Goal: Check status

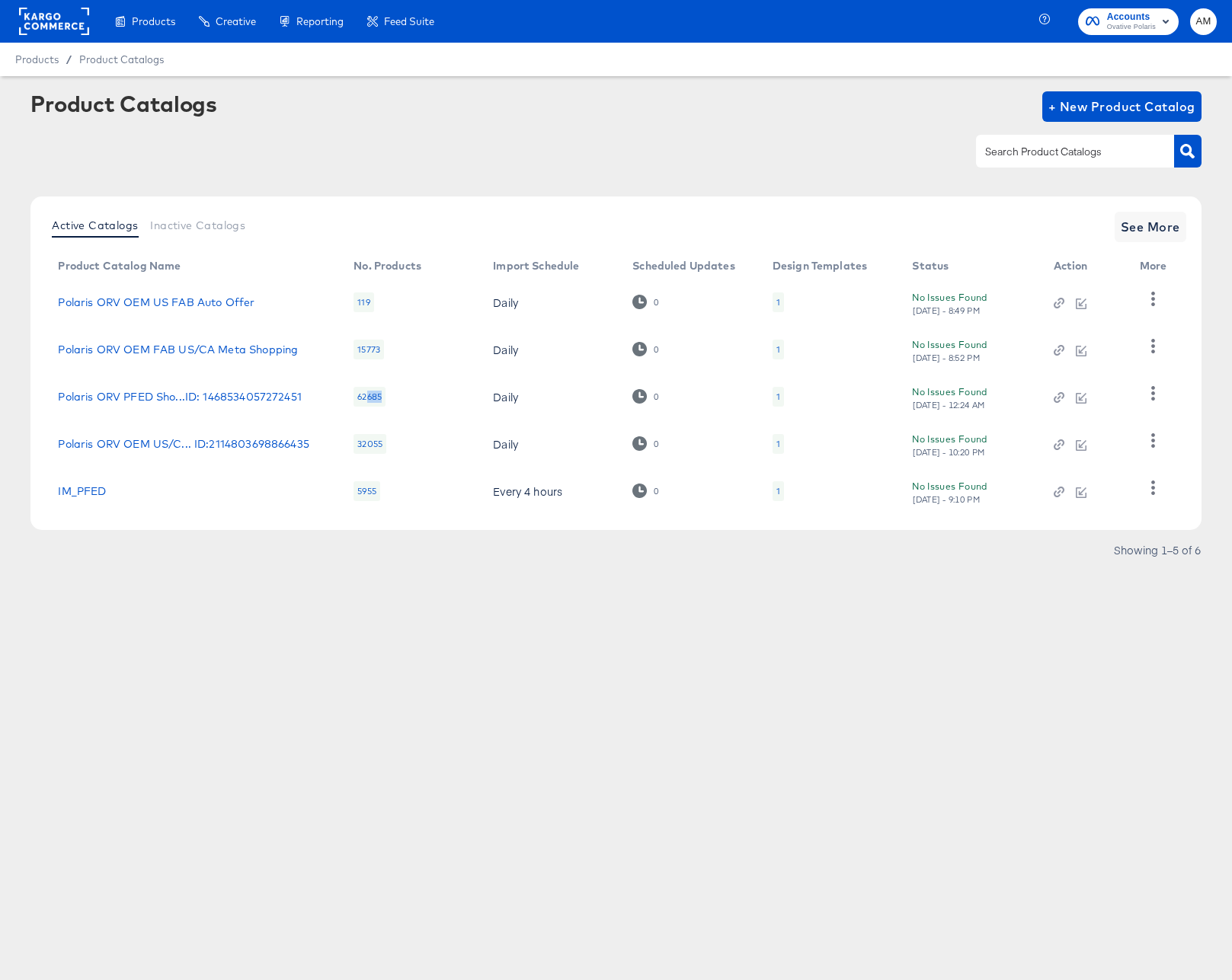
drag, startPoint x: 364, startPoint y: 399, endPoint x: 386, endPoint y: 399, distance: 22.0
click at [386, 399] on td "62685" at bounding box center [411, 396] width 140 height 47
click at [949, 399] on div "No Issues Found Tue, Aug 19th - 12:24 AM" at bounding box center [966, 397] width 110 height 27
click at [143, 69] on div "Products / Product Catalogs" at bounding box center [616, 59] width 1232 height 33
click at [142, 61] on span "Product Catalogs" at bounding box center [121, 59] width 85 height 12
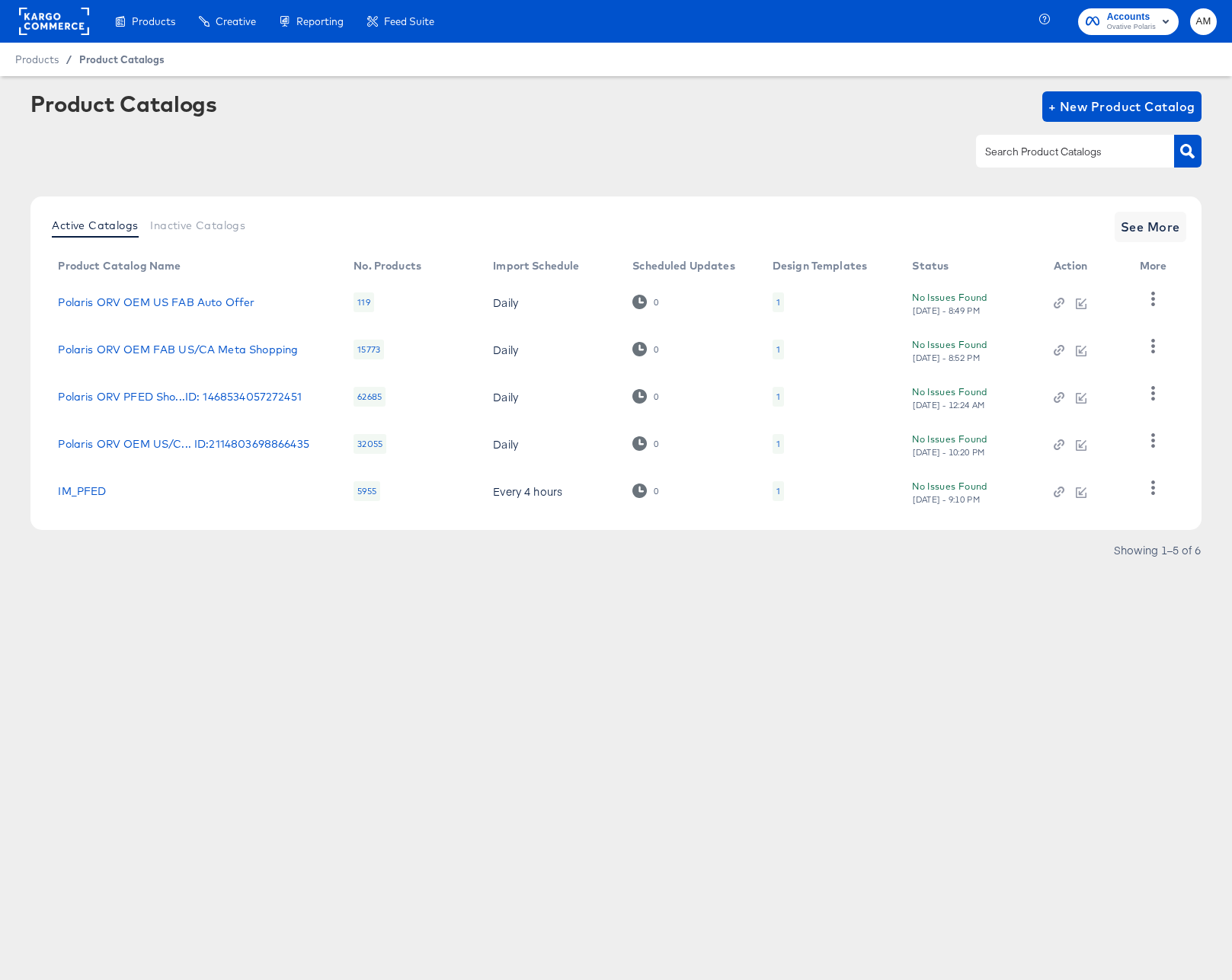
click at [139, 61] on span "Product Catalogs" at bounding box center [121, 59] width 85 height 12
